Goal: Transaction & Acquisition: Subscribe to service/newsletter

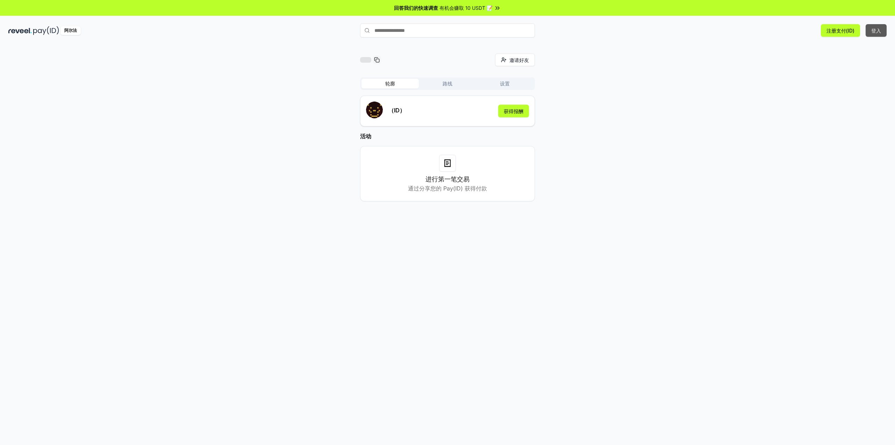
click at [879, 28] on font "登入" at bounding box center [877, 31] width 10 height 6
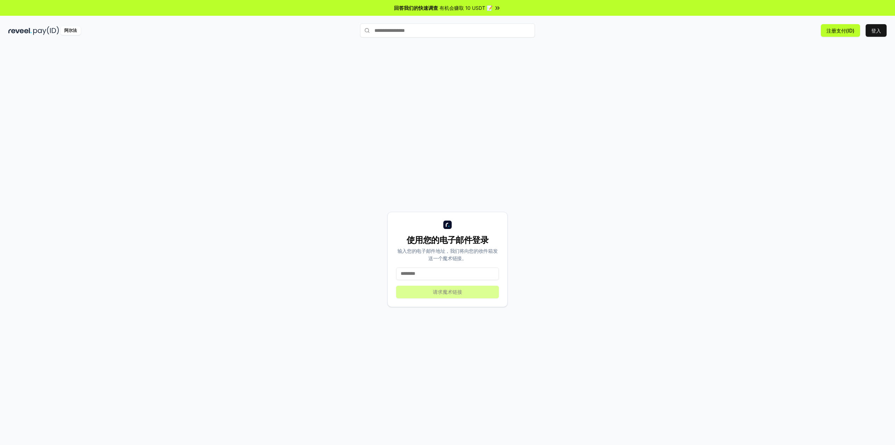
click at [446, 275] on input at bounding box center [447, 273] width 103 height 13
type input "**********"
click at [454, 292] on font "请求魔术链接" at bounding box center [447, 292] width 29 height 6
click at [793, 89] on div "使用您的电子邮件登录 输入您的电子邮件地址，我们将向您的收件箱发送一个魔术链接。 请求魔术链接" at bounding box center [447, 259] width 879 height 411
click at [877, 30] on font "登入" at bounding box center [877, 31] width 10 height 6
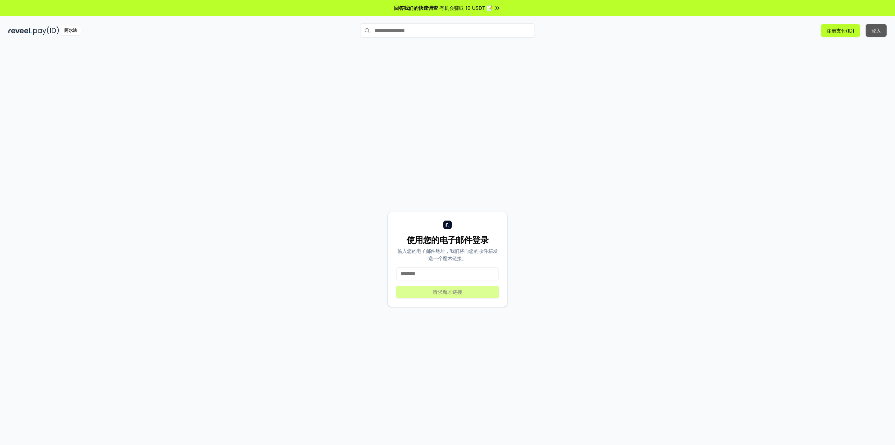
click at [875, 29] on font "登入" at bounding box center [877, 31] width 10 height 6
click at [453, 278] on input at bounding box center [447, 273] width 103 height 13
type input "*"
type input "**********"
click at [452, 293] on div "**********" at bounding box center [448, 259] width 120 height 95
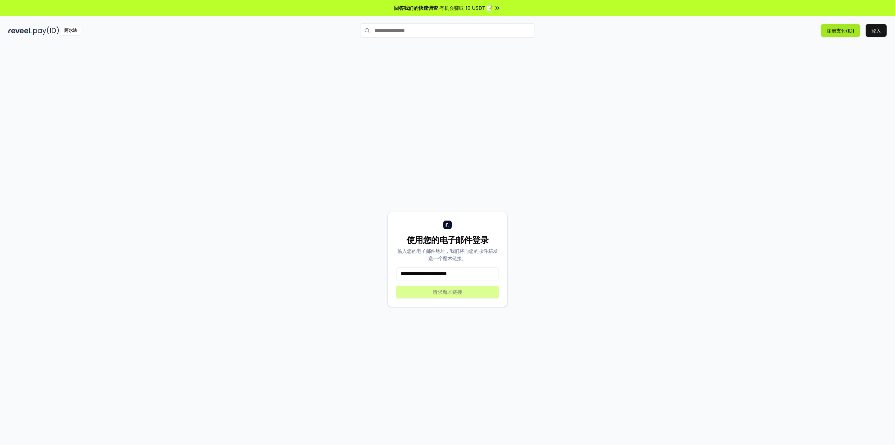
click at [847, 31] on font "注册支付(ID)" at bounding box center [841, 31] width 28 height 6
click at [840, 32] on font "注册支付(ID)" at bounding box center [841, 31] width 28 height 6
click at [837, 428] on li "Connect your wallet to Register a Pay(ID)" at bounding box center [822, 424] width 125 height 18
click at [647, 163] on div "**********" at bounding box center [447, 259] width 879 height 411
click at [71, 31] on font "阿尔法" at bounding box center [70, 30] width 13 height 5
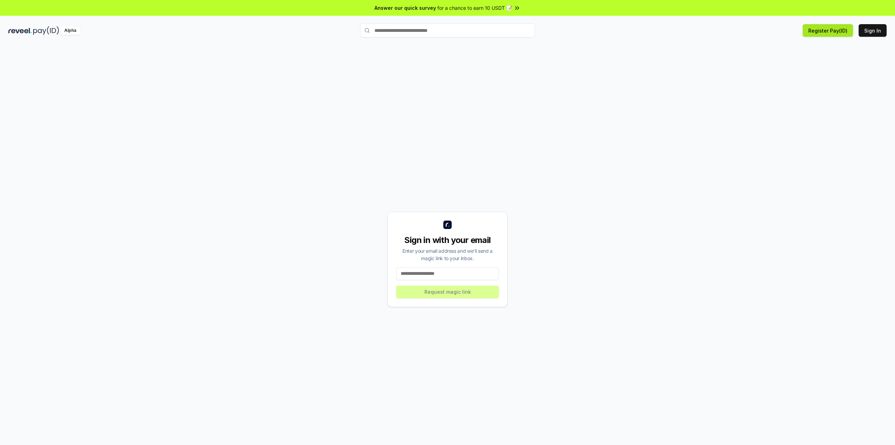
click at [826, 31] on button "Register Pay(ID)" at bounding box center [828, 30] width 50 height 13
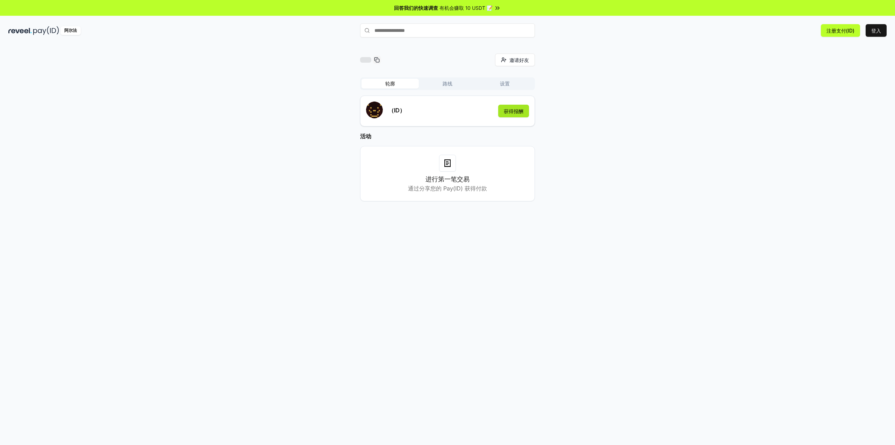
click at [513, 112] on font "获得报酬" at bounding box center [514, 111] width 20 height 6
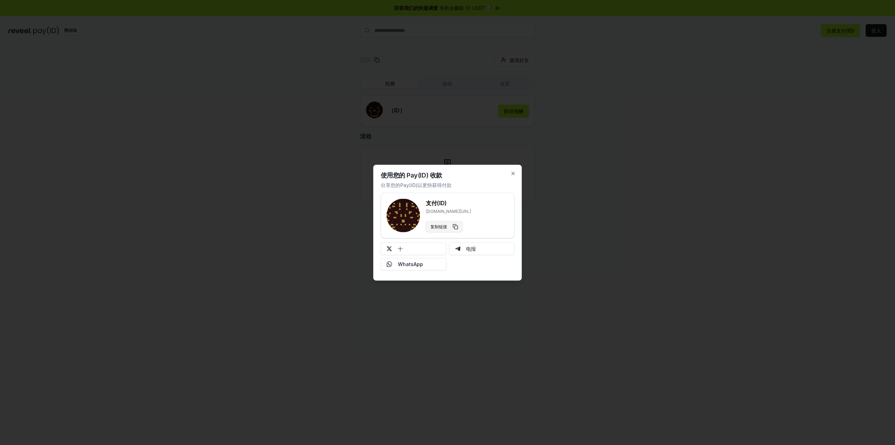
click at [448, 226] on button "复制链接" at bounding box center [444, 226] width 37 height 11
click at [418, 265] on font "WhatsApp" at bounding box center [410, 264] width 25 height 6
click at [472, 250] on font "电报" at bounding box center [471, 249] width 10 height 6
click at [514, 175] on icon "button" at bounding box center [514, 173] width 6 height 6
